Goal: Task Accomplishment & Management: Manage account settings

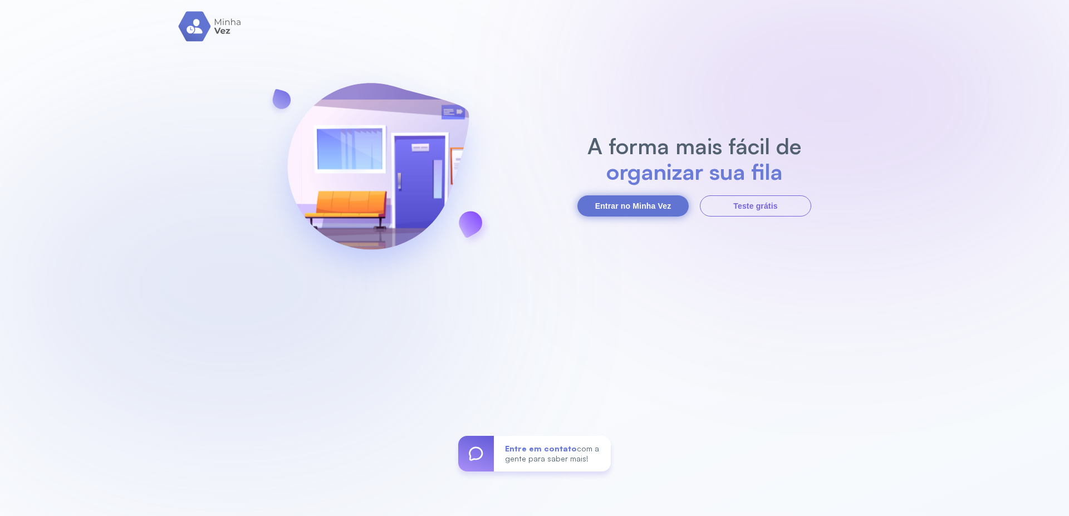
click at [639, 214] on button "Entrar no Minha Vez" at bounding box center [633, 205] width 111 height 21
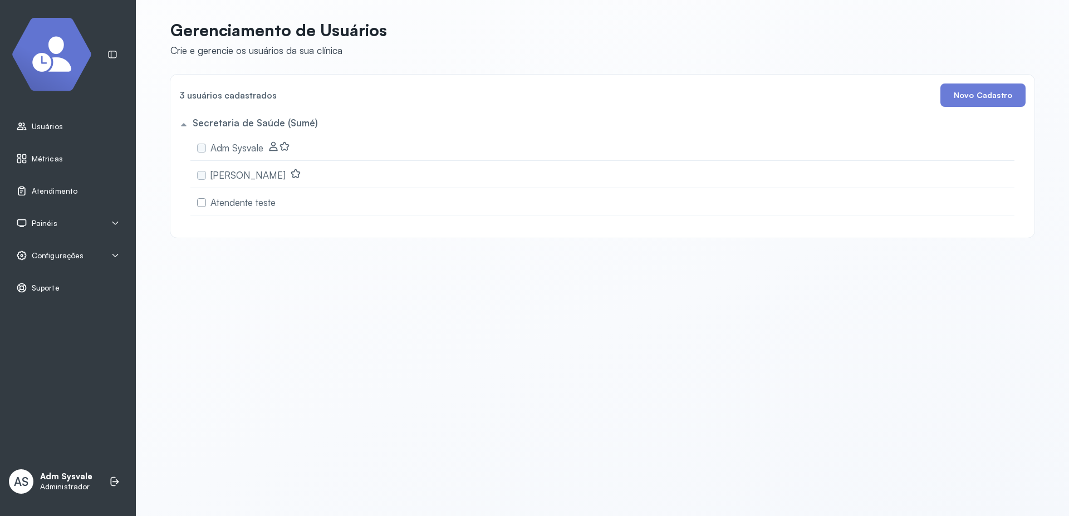
click at [60, 481] on p "Adm Sysvale" at bounding box center [66, 477] width 52 height 11
click at [58, 474] on p "Adm Sysvale" at bounding box center [66, 477] width 52 height 11
click at [56, 256] on span "Configurações" at bounding box center [58, 255] width 52 height 9
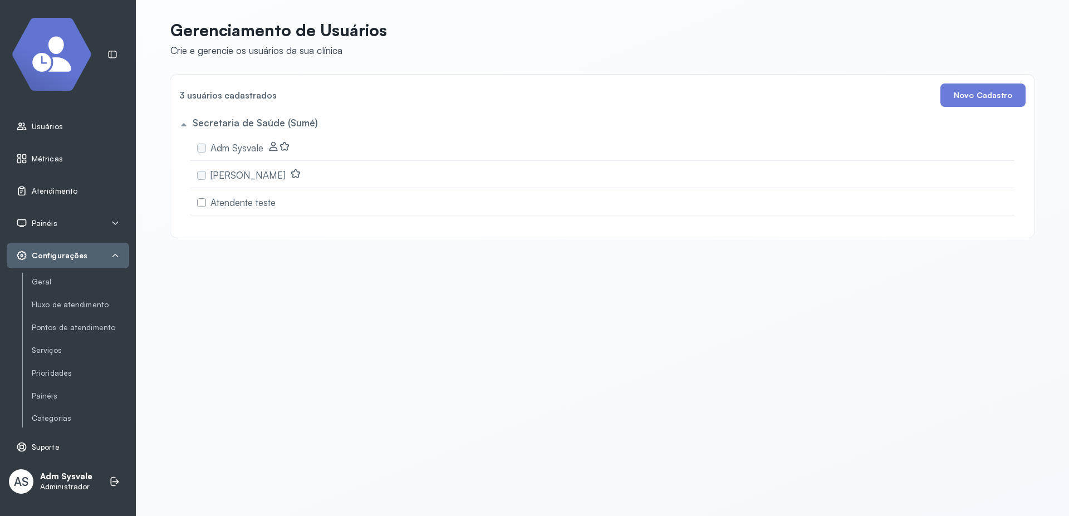
click at [56, 256] on span "Configurações" at bounding box center [60, 255] width 56 height 9
